Goal: Navigation & Orientation: Understand site structure

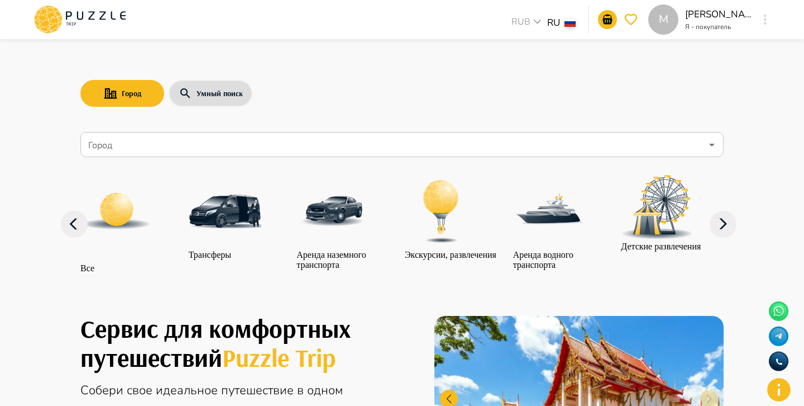
click at [723, 235] on icon at bounding box center [723, 224] width 27 height 27
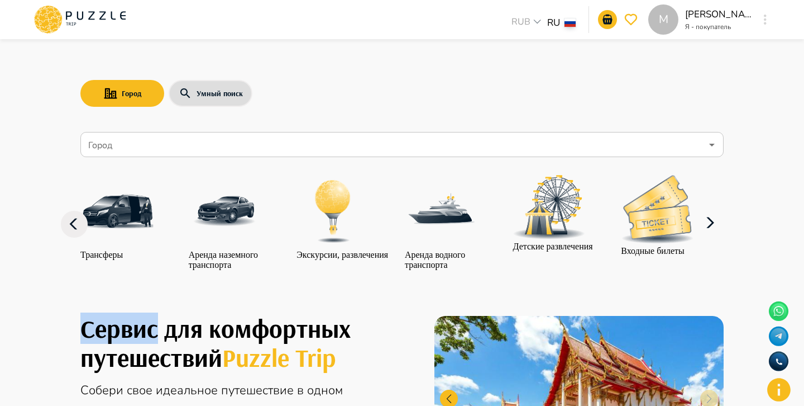
click at [723, 235] on icon at bounding box center [710, 222] width 27 height 27
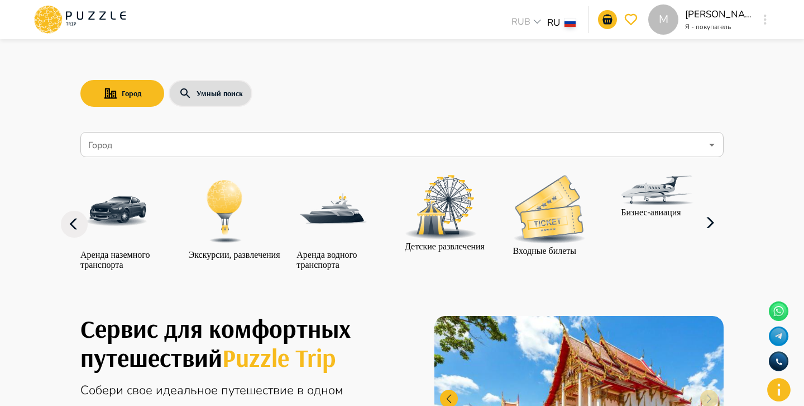
click at [723, 235] on icon at bounding box center [710, 222] width 27 height 27
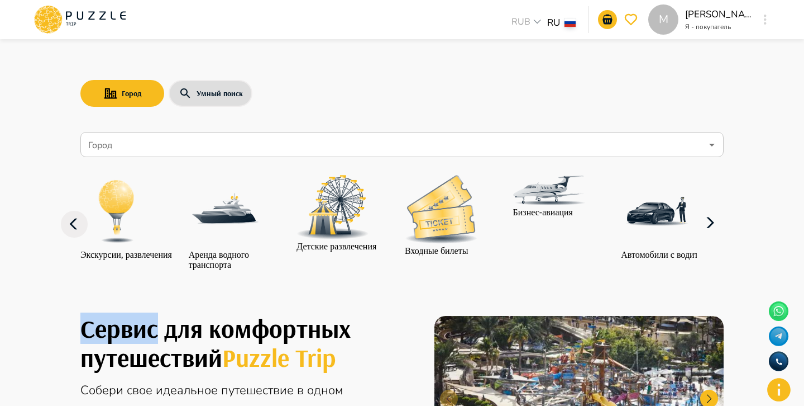
click at [723, 235] on icon at bounding box center [710, 222] width 27 height 27
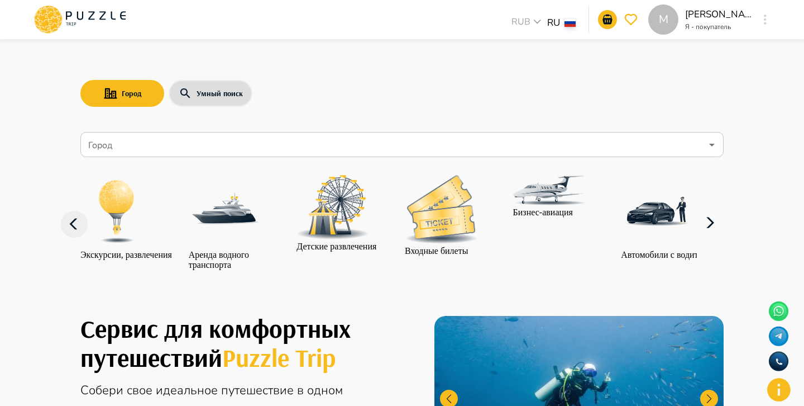
click at [538, 110] on div "Город Умный поиск Город Город Все Трансферы Аренда наземного транспорта Экскурс…" at bounding box center [402, 166] width 670 height 250
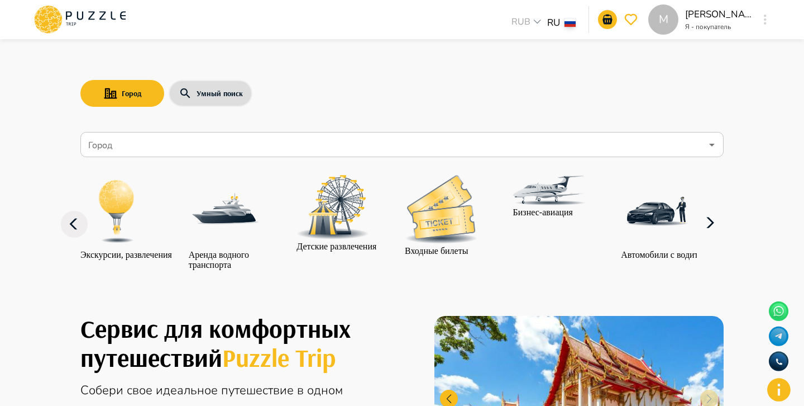
click at [765, 21] on icon "button" at bounding box center [765, 20] width 3 height 10
